Goal: Information Seeking & Learning: Learn about a topic

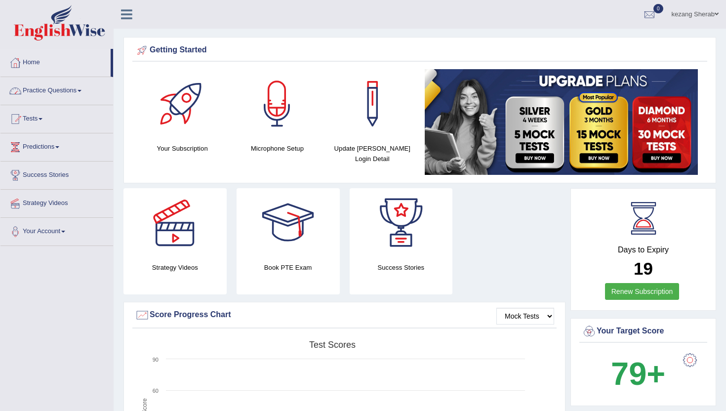
click at [54, 91] on link "Practice Questions" at bounding box center [56, 89] width 113 height 25
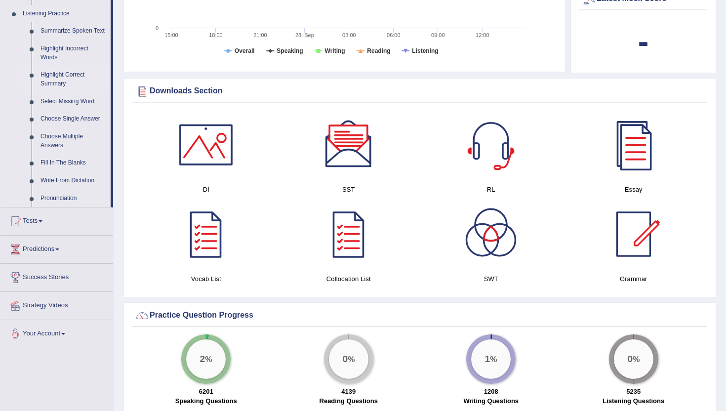
scroll to position [483, 0]
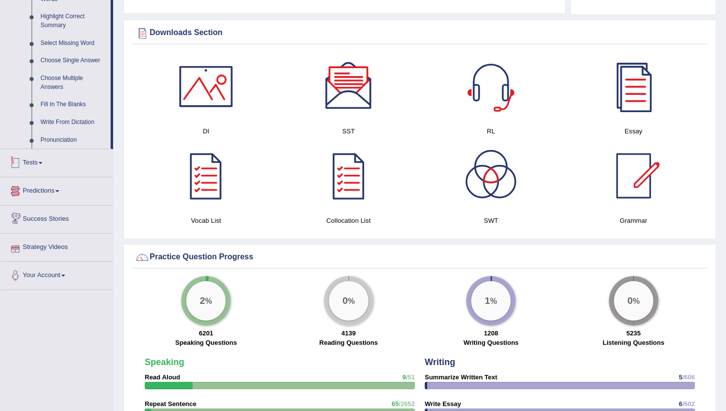
click at [39, 174] on link "Tests" at bounding box center [56, 161] width 113 height 25
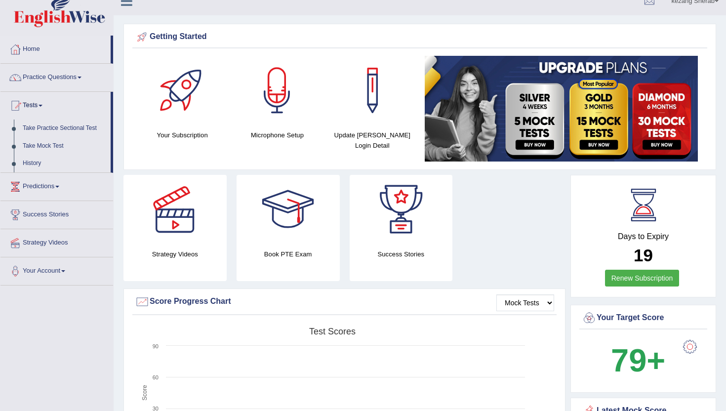
scroll to position [0, 0]
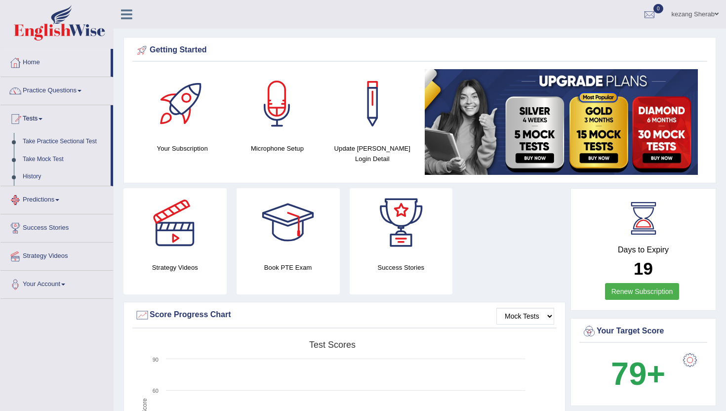
click at [51, 201] on link "Predictions" at bounding box center [56, 198] width 113 height 25
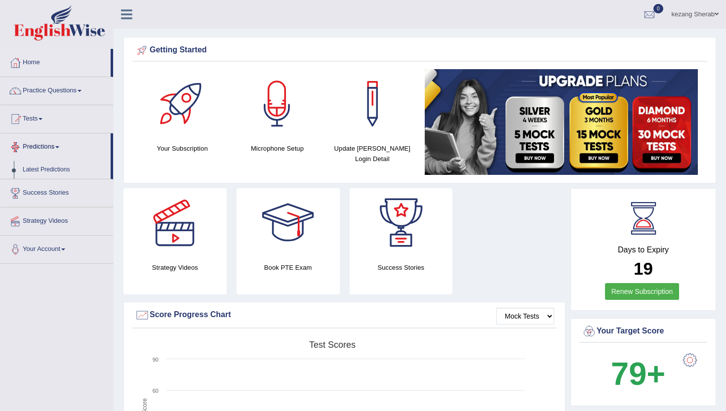
click at [59, 146] on span at bounding box center [57, 147] width 4 height 2
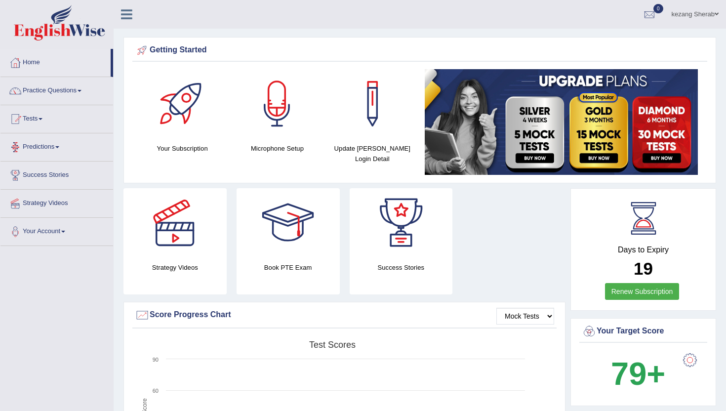
click at [59, 146] on span at bounding box center [57, 147] width 4 height 2
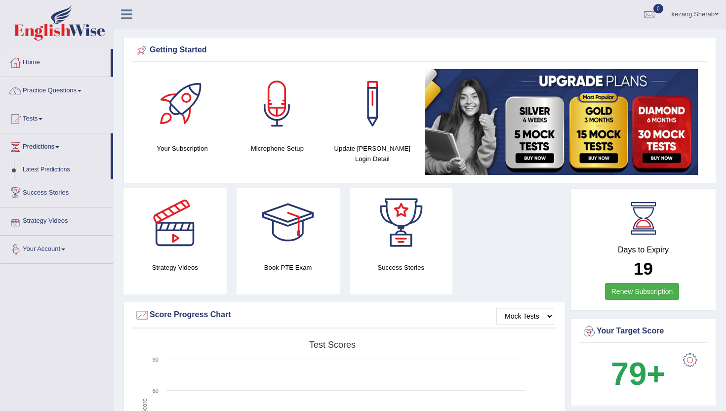
click at [57, 250] on link "Your Account" at bounding box center [56, 247] width 113 height 25
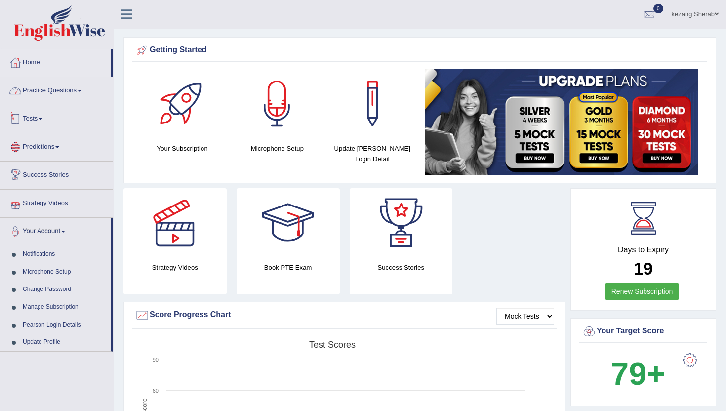
click at [60, 94] on link "Practice Questions" at bounding box center [56, 89] width 113 height 25
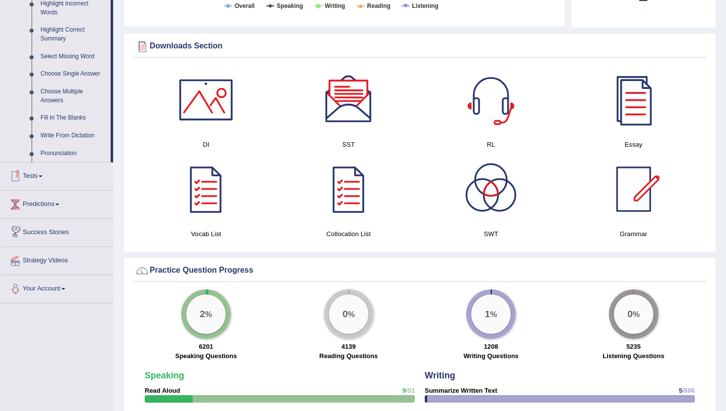
scroll to position [472, 0]
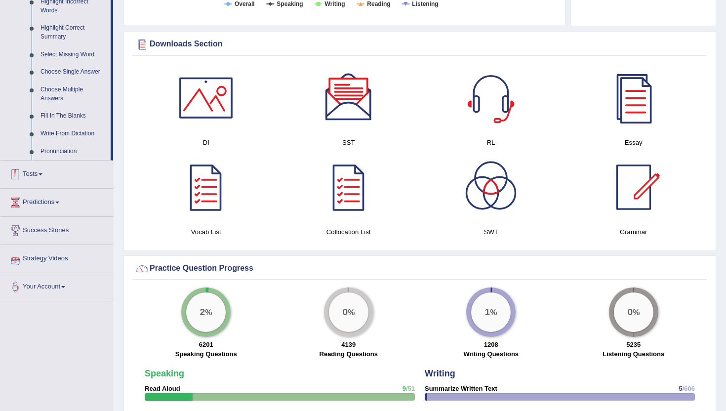
click at [34, 181] on link "Tests" at bounding box center [56, 172] width 113 height 25
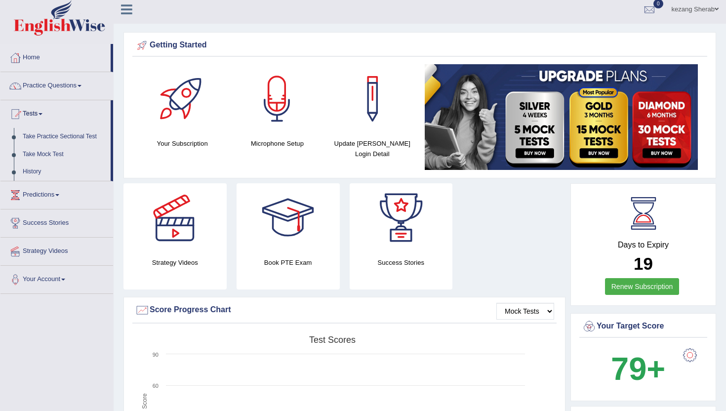
scroll to position [0, 0]
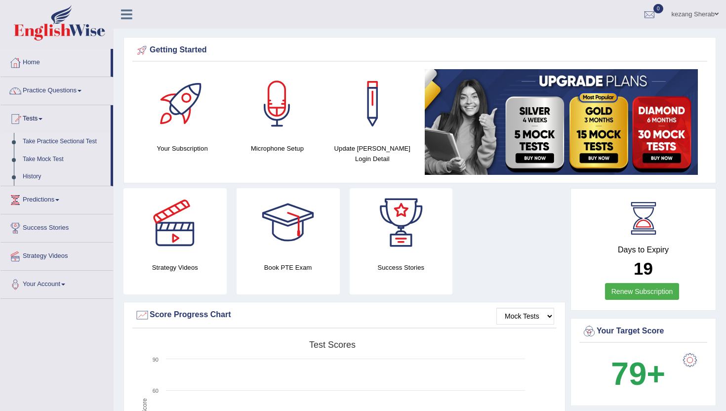
click at [62, 139] on link "Take Practice Sectional Test" at bounding box center [64, 142] width 92 height 18
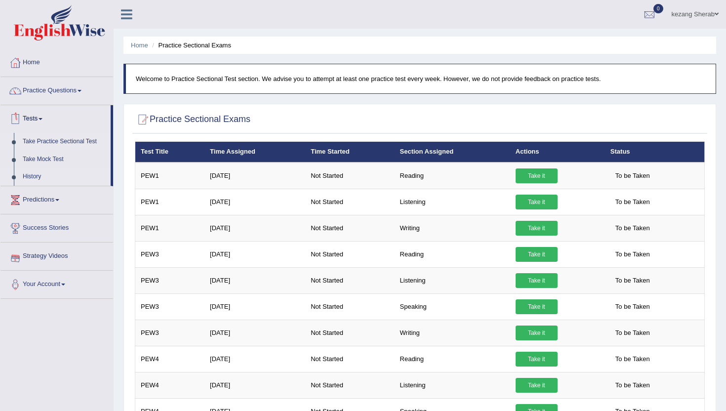
click at [35, 176] on link "History" at bounding box center [64, 177] width 92 height 18
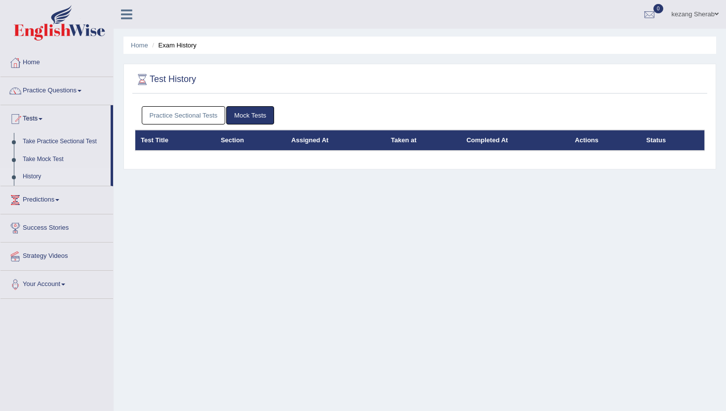
click at [201, 117] on link "Practice Sectional Tests" at bounding box center [184, 115] width 84 height 18
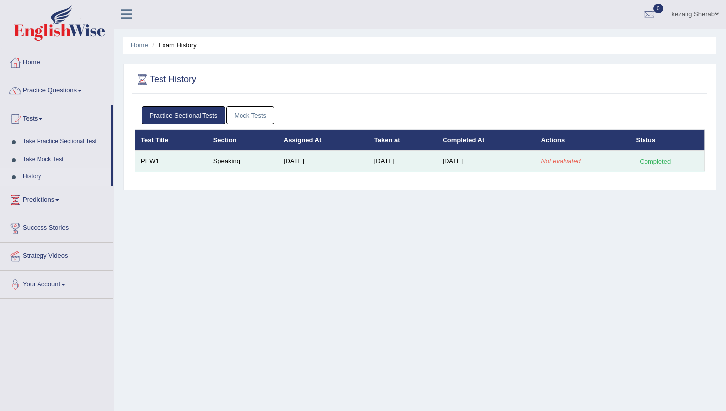
click at [225, 153] on td "Speaking" at bounding box center [243, 161] width 71 height 21
click at [223, 158] on td "Speaking" at bounding box center [243, 161] width 71 height 21
click at [169, 161] on td "PEW1" at bounding box center [171, 161] width 73 height 21
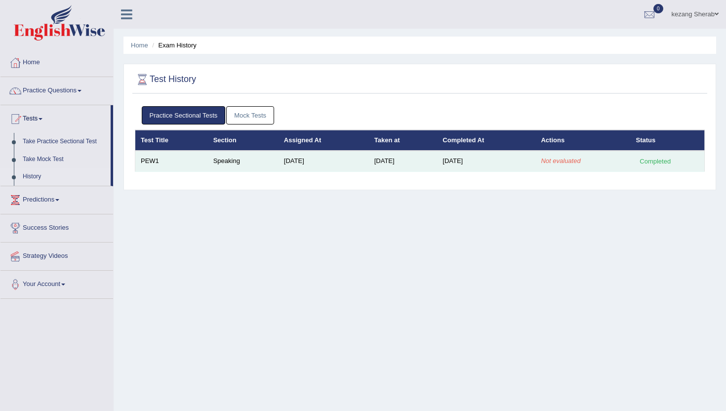
click at [146, 160] on td "PEW1" at bounding box center [171, 161] width 73 height 21
click at [201, 165] on td "PEW1" at bounding box center [171, 161] width 73 height 21
drag, startPoint x: 201, startPoint y: 165, endPoint x: 265, endPoint y: 165, distance: 63.7
click at [265, 165] on tr "PEW1 Speaking [DATE] [DATE] [DATE] Not evaluated Completed" at bounding box center [419, 161] width 569 height 21
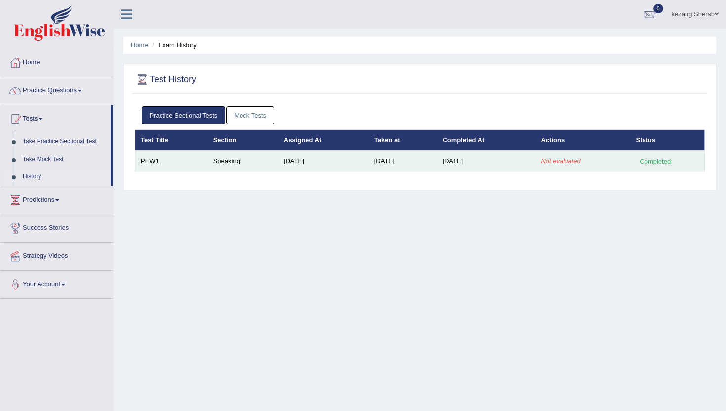
click at [304, 167] on td "[DATE]" at bounding box center [323, 161] width 90 height 21
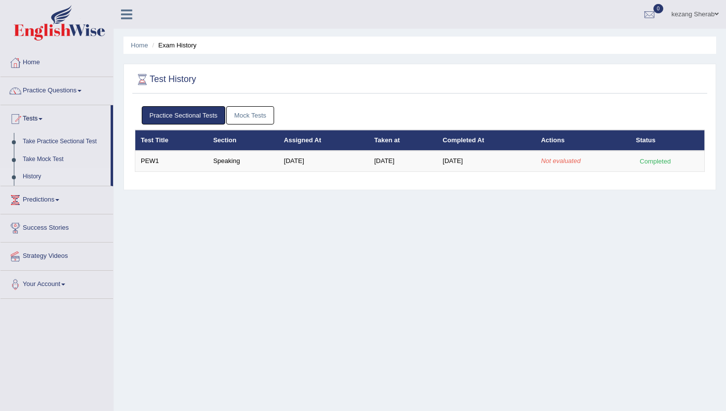
click at [242, 120] on link "Mock Tests" at bounding box center [250, 115] width 48 height 18
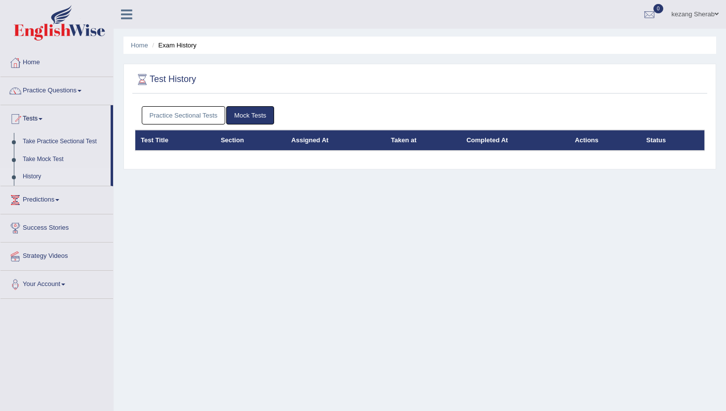
click at [191, 117] on link "Practice Sectional Tests" at bounding box center [184, 115] width 84 height 18
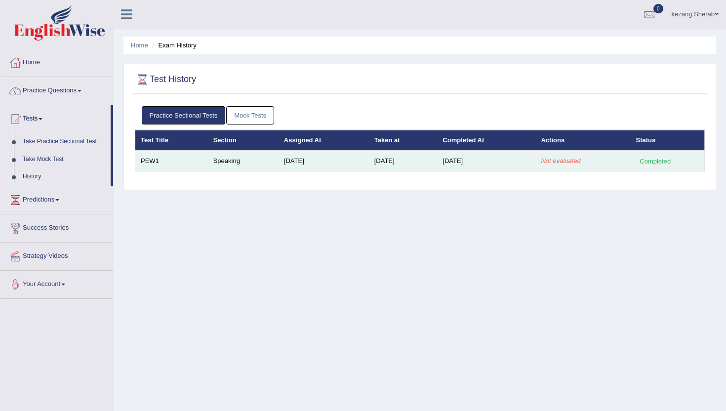
click at [258, 158] on td "Speaking" at bounding box center [243, 161] width 71 height 21
drag, startPoint x: 137, startPoint y: 162, endPoint x: 268, endPoint y: 165, distance: 130.9
click at [267, 165] on tr "PEW1 Speaking [DATE] [DATE] [DATE] Not evaluated Completed" at bounding box center [419, 161] width 569 height 21
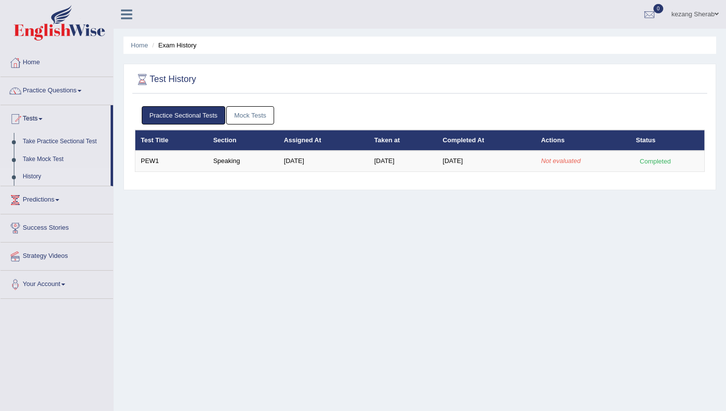
click at [274, 171] on table "Test Title Section Assigned At Taken at Completed At Actions Status PEW1 Speaki…" at bounding box center [420, 151] width 570 height 42
click at [57, 198] on link "Predictions" at bounding box center [56, 198] width 113 height 25
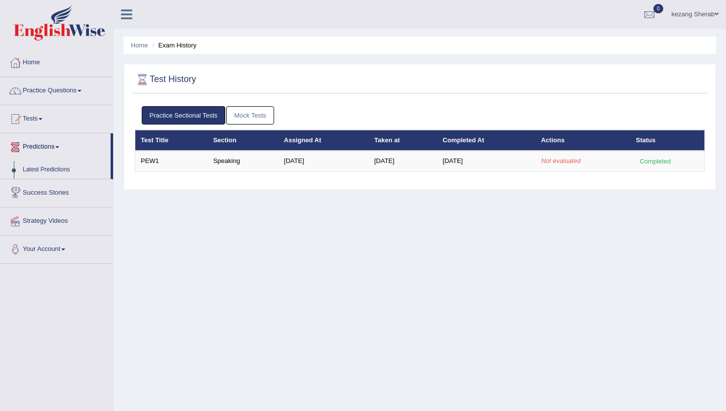
click at [63, 193] on link "Success Stories" at bounding box center [56, 191] width 113 height 25
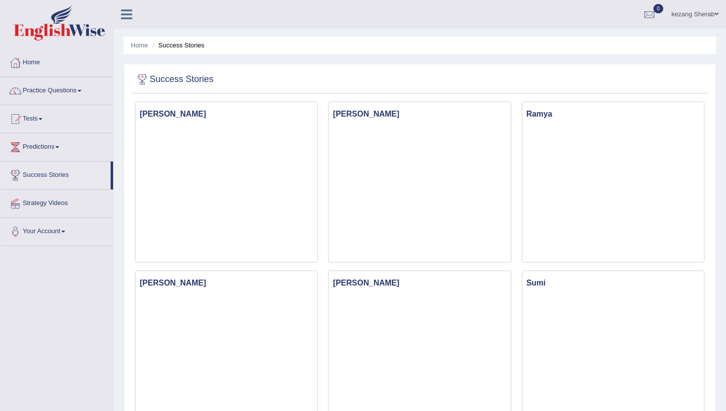
click at [67, 201] on link "Strategy Videos" at bounding box center [56, 202] width 113 height 25
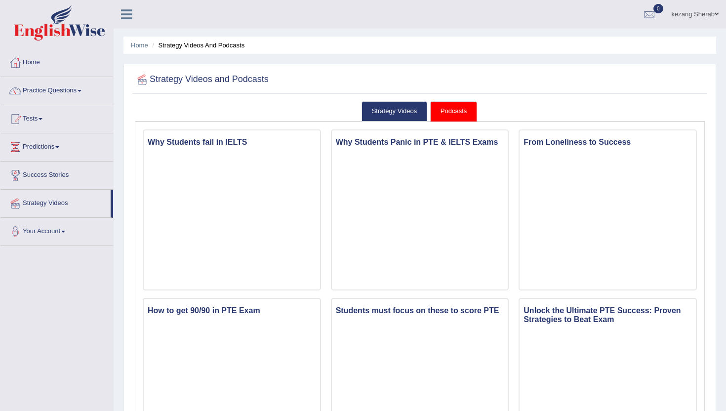
click at [54, 175] on link "Success Stories" at bounding box center [56, 173] width 113 height 25
